Goal: Information Seeking & Learning: Check status

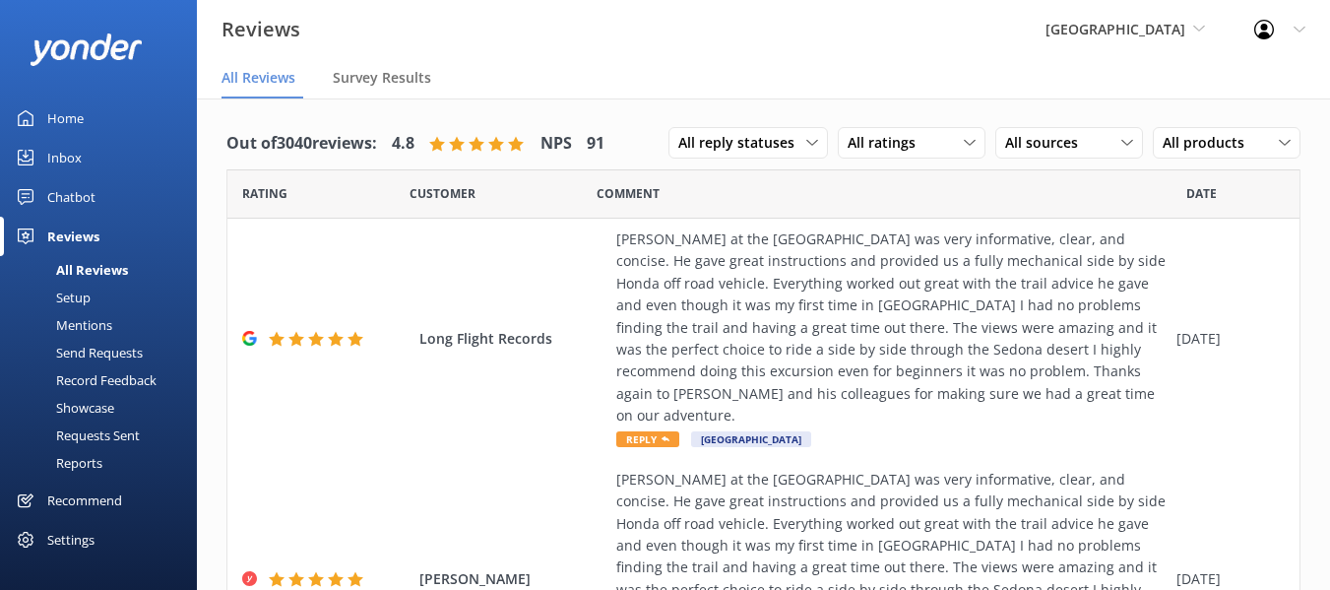
click at [93, 320] on div "Mentions" at bounding box center [62, 325] width 100 height 28
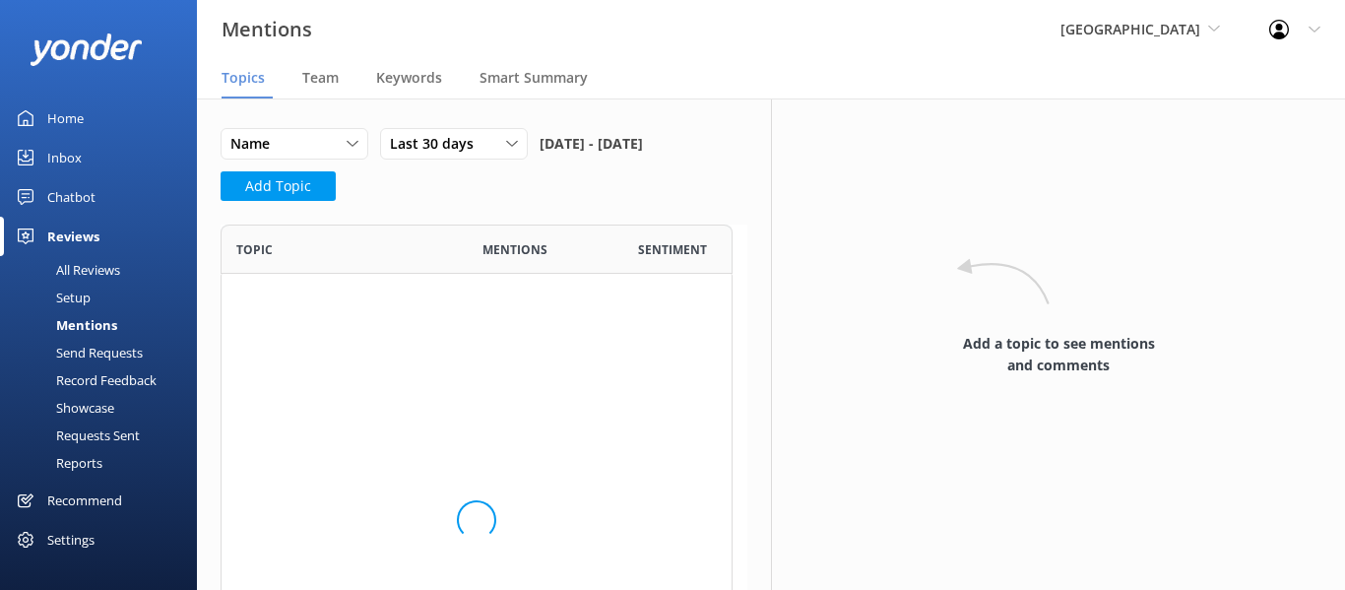
scroll to position [508, 497]
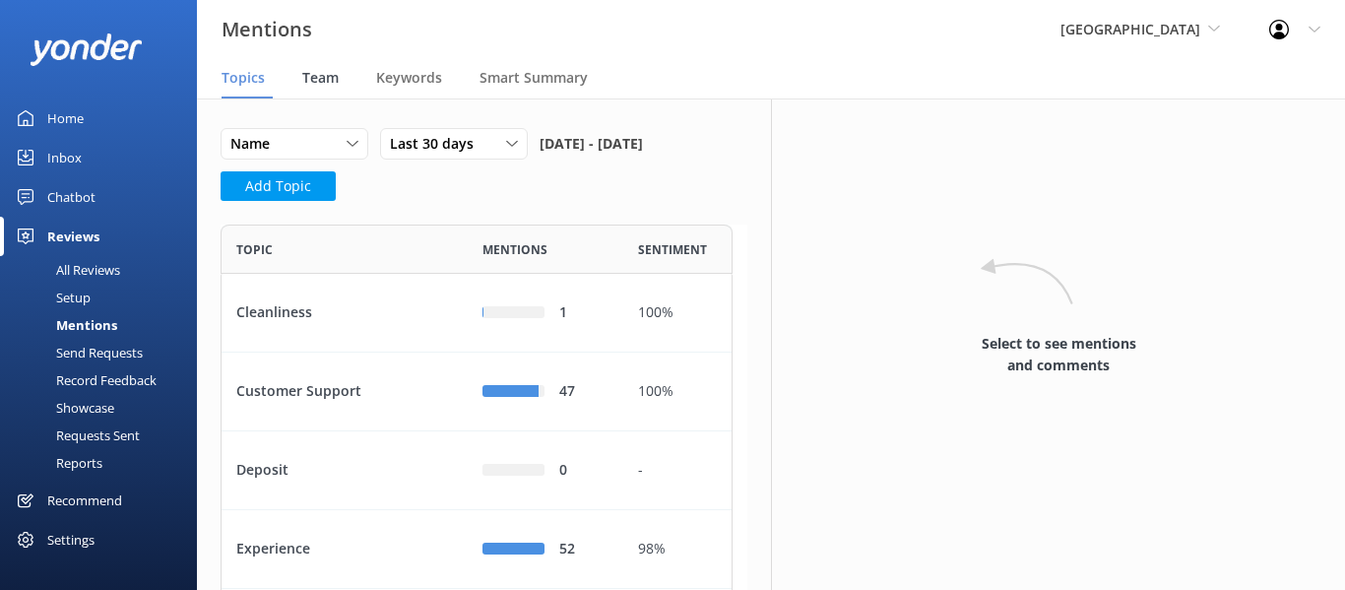
click at [335, 84] on span "Team" at bounding box center [320, 78] width 36 height 20
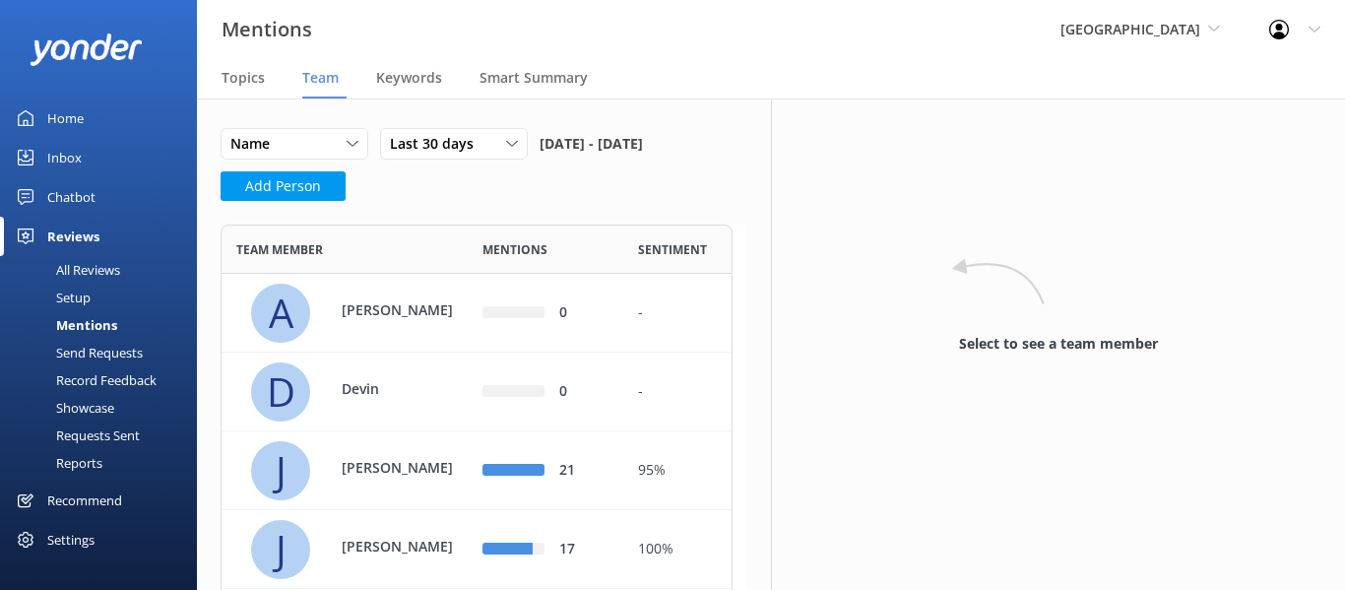
click at [486, 164] on div "Last 30 days Last 7 days Last 30 days Last 90 days Last 180 days Custom" at bounding box center [460, 149] width 160 height 43
click at [479, 147] on span "Last 30 days" at bounding box center [438, 144] width 96 height 22
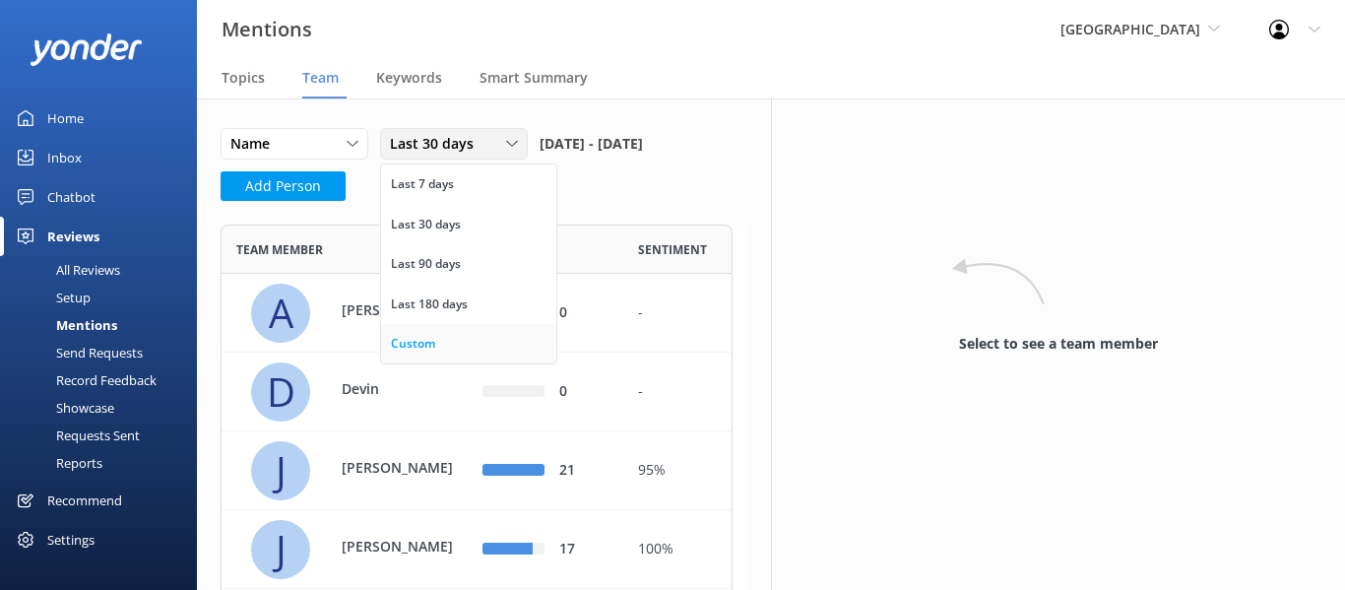
click at [433, 347] on div "Custom" at bounding box center [413, 344] width 44 height 20
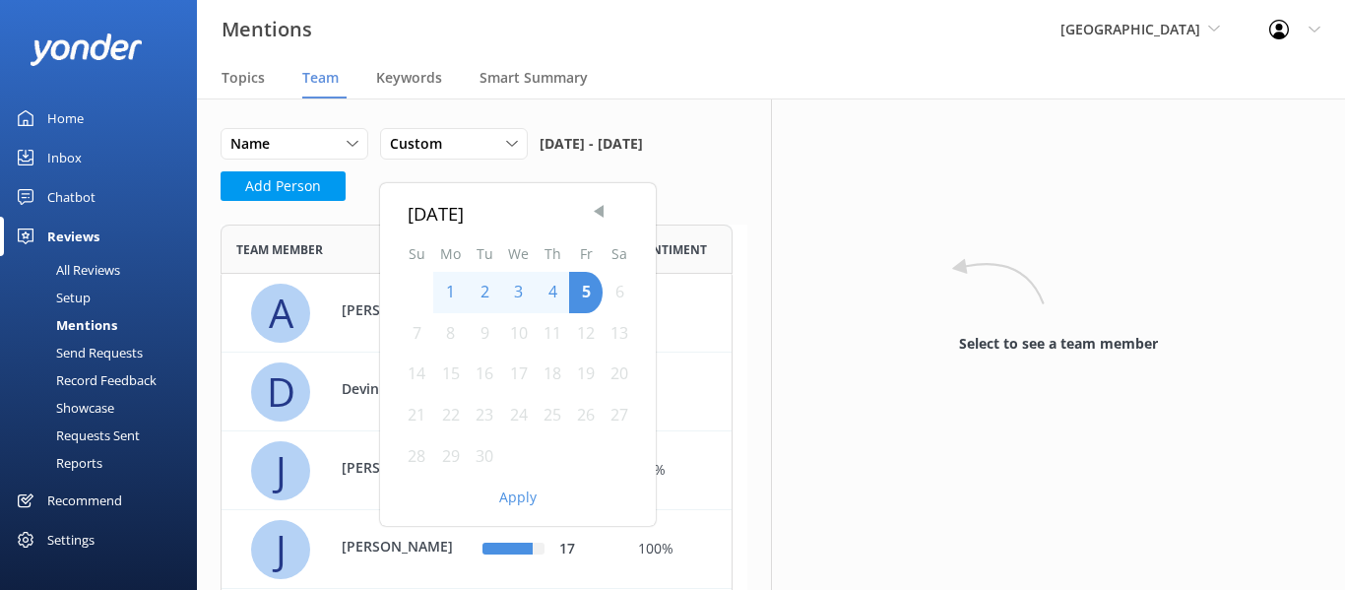
click at [603, 213] on span "Previous Month" at bounding box center [599, 211] width 20 height 20
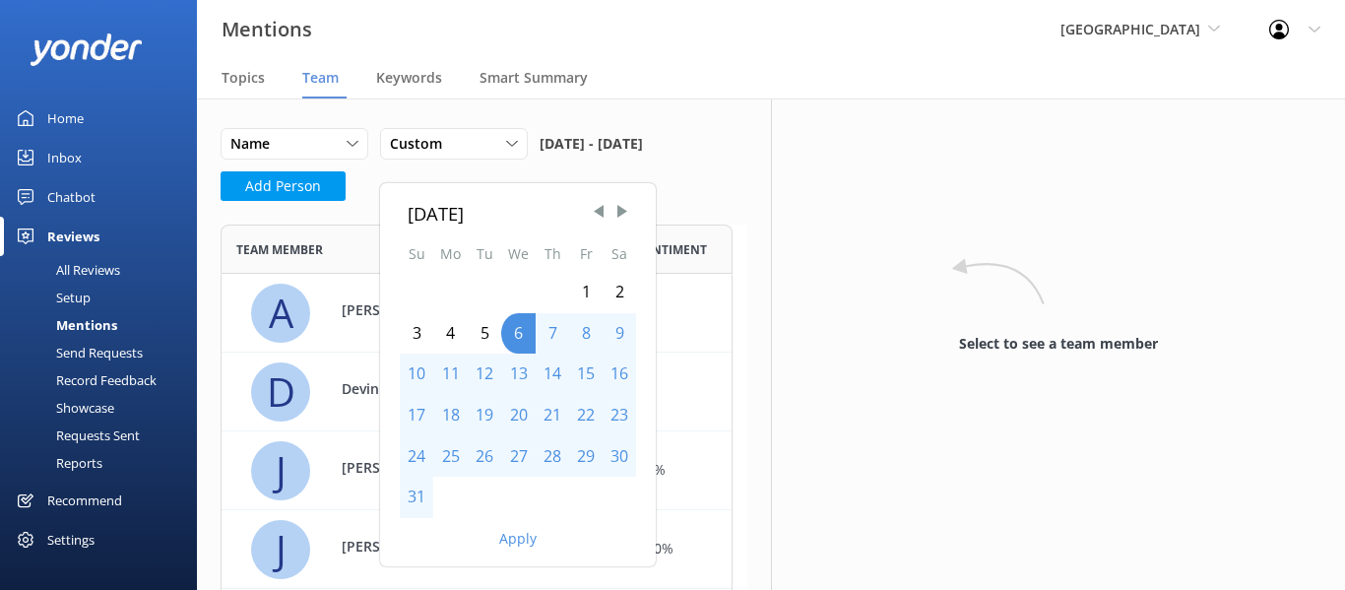
click at [581, 287] on div "1" at bounding box center [585, 292] width 33 height 41
click at [411, 497] on div "31" at bounding box center [416, 497] width 33 height 41
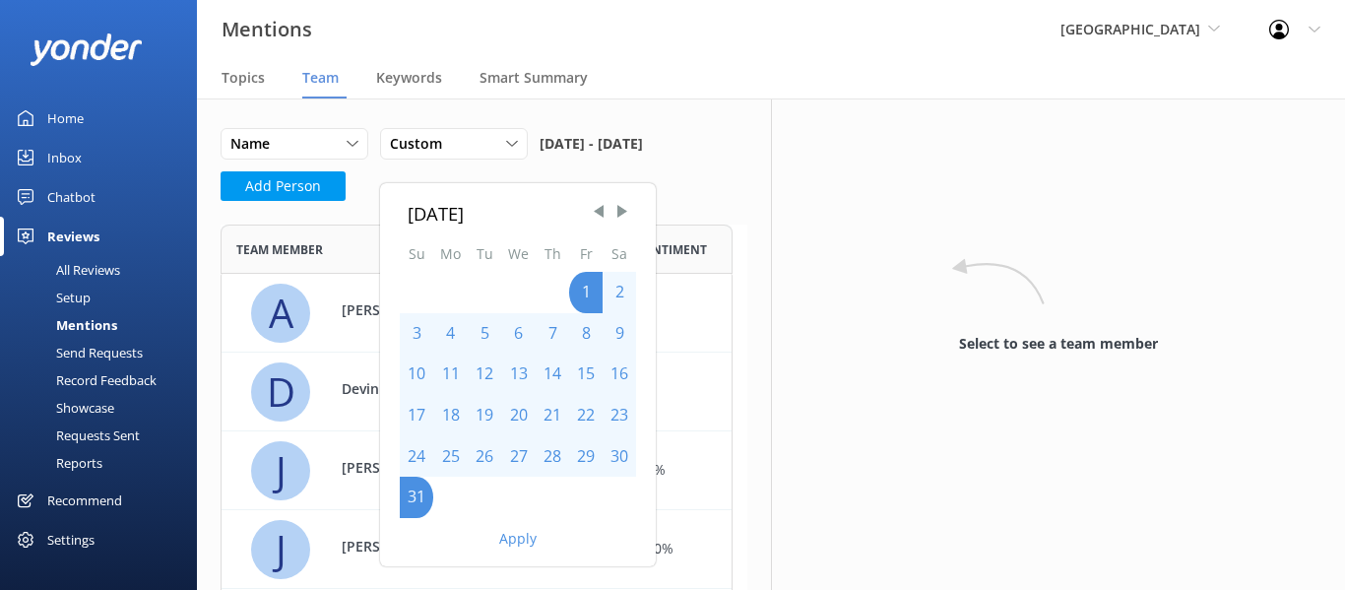
click at [527, 532] on button "Apply" at bounding box center [517, 539] width 37 height 14
